Goal: Task Accomplishment & Management: Manage account settings

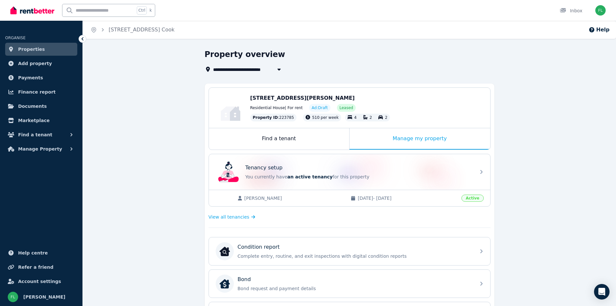
click at [32, 46] on span "Properties" at bounding box center [31, 49] width 27 height 8
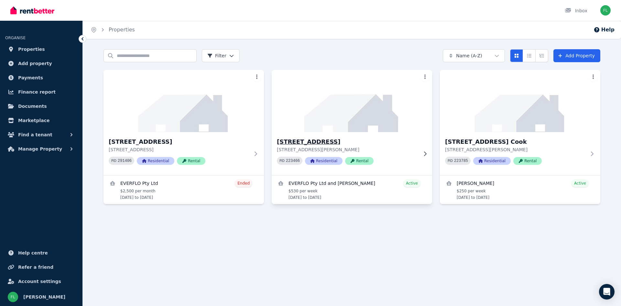
click at [342, 132] on div "[STREET_ADDRESS] [STREET_ADDRESS][PERSON_NAME] PID 223466 Residential Rental" at bounding box center [352, 153] width 160 height 43
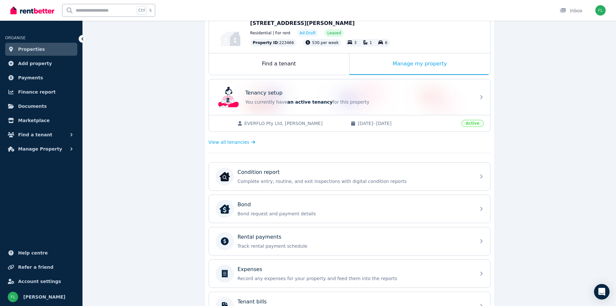
scroll to position [129, 0]
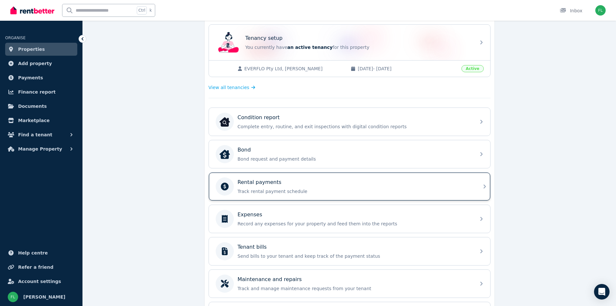
click at [344, 188] on div "Rental payments Track rental payment schedule" at bounding box center [355, 186] width 234 height 16
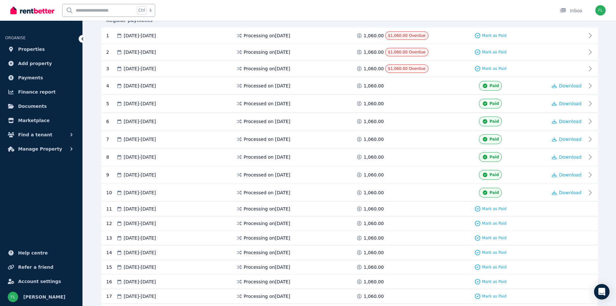
scroll to position [96, 0]
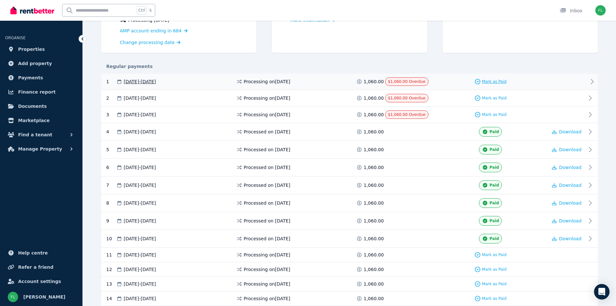
click at [488, 80] on span "Mark as Paid" at bounding box center [494, 81] width 25 height 5
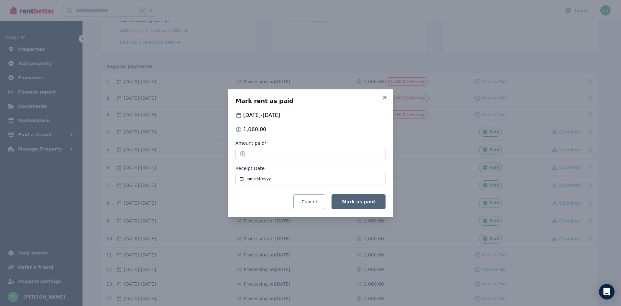
click at [353, 203] on span "Mark as paid" at bounding box center [358, 201] width 33 height 5
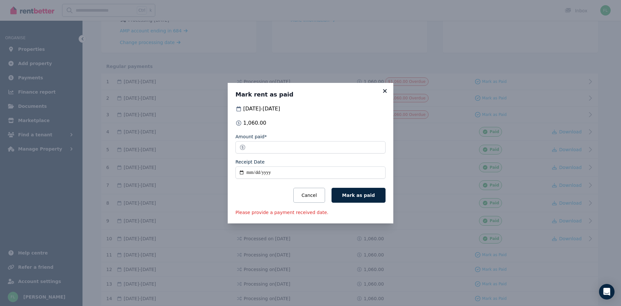
click at [384, 90] on icon at bounding box center [385, 91] width 4 height 4
